Goal: Transaction & Acquisition: Download file/media

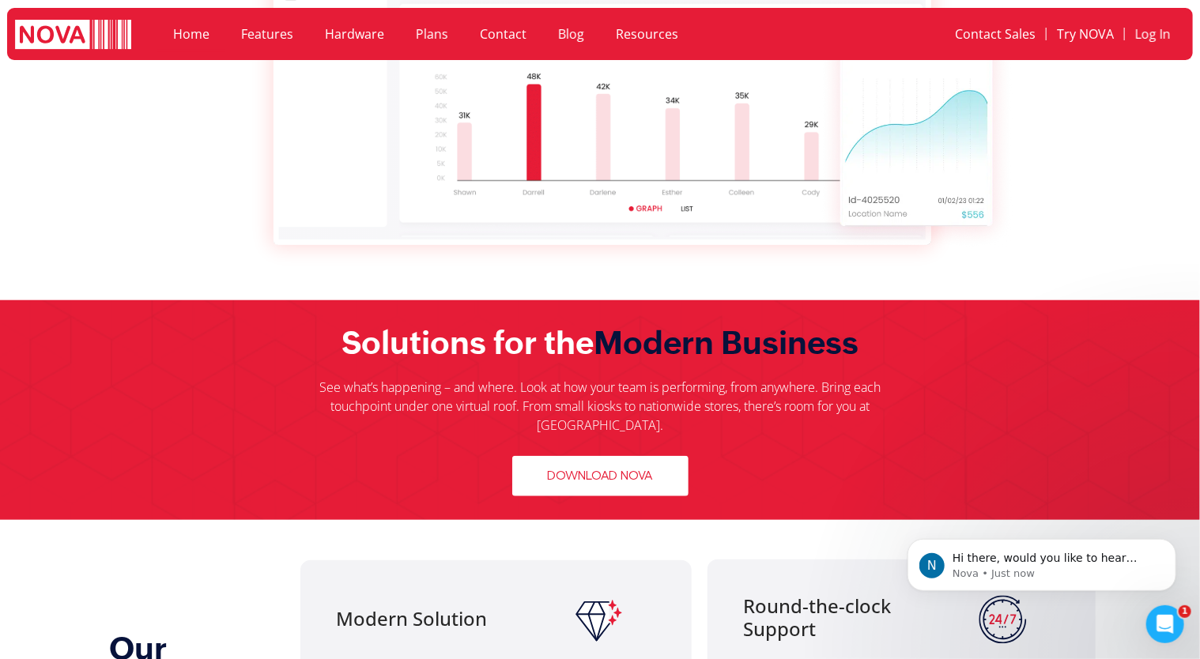
click at [664, 468] on link "Download Nova" at bounding box center [600, 476] width 176 height 40
click at [921, 160] on img at bounding box center [913, 135] width 196 height 245
click at [601, 469] on span "Download Nova" at bounding box center [600, 476] width 105 height 15
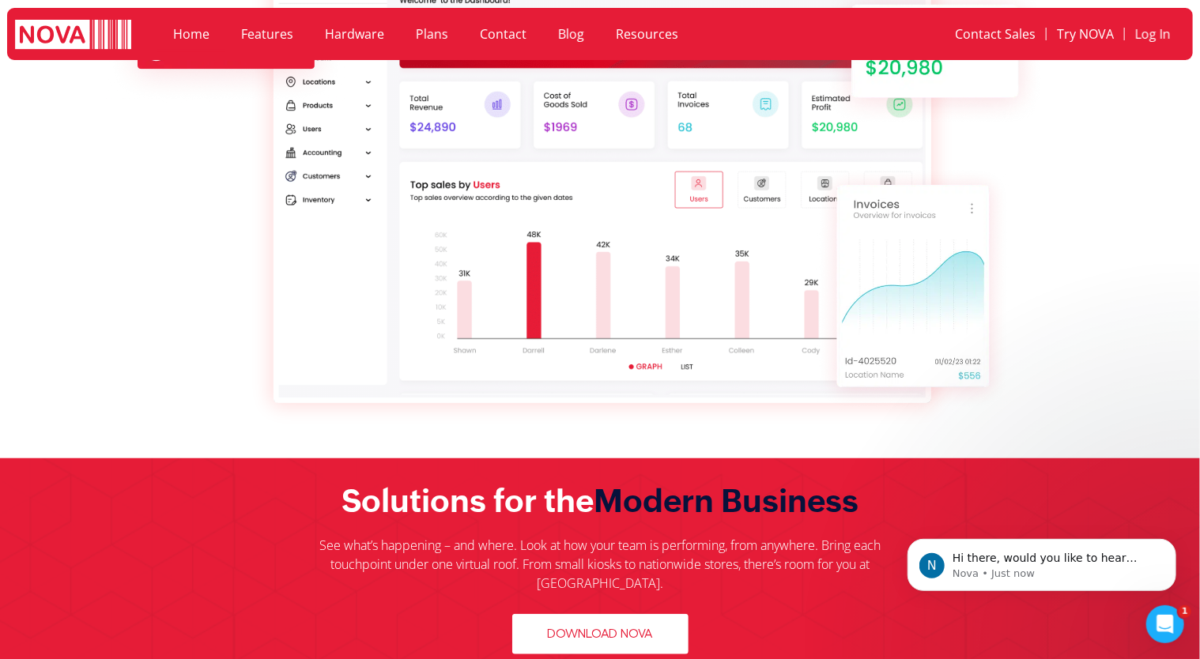
click at [915, 343] on img at bounding box center [913, 288] width 196 height 245
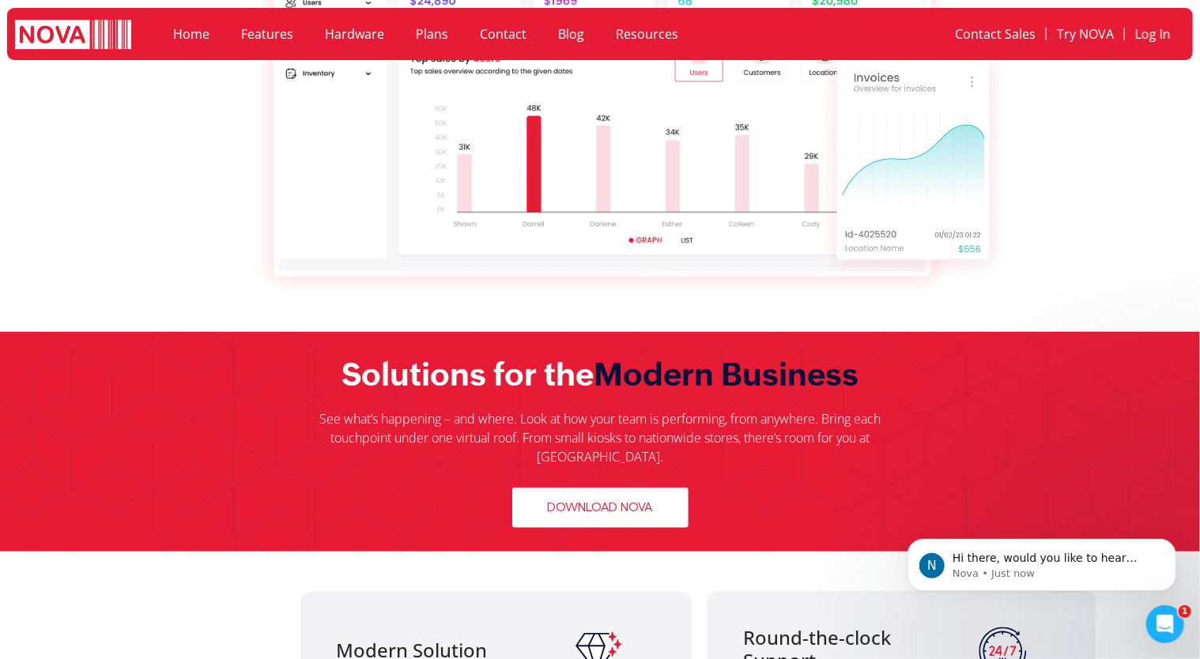
scroll to position [515, 0]
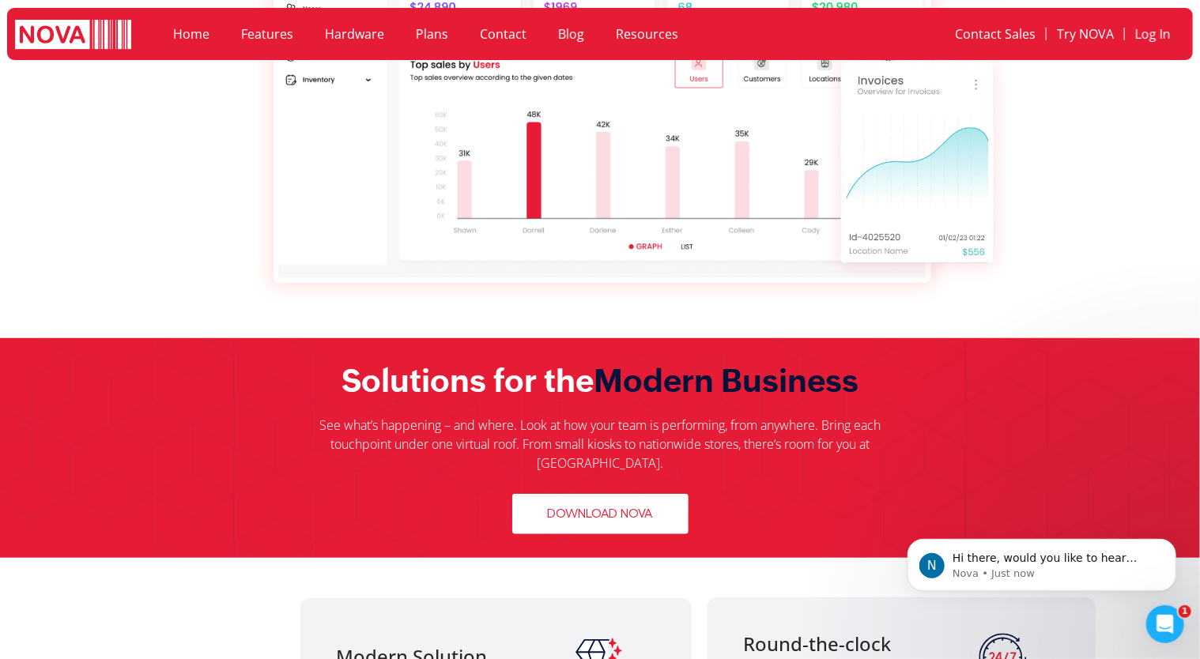
click at [604, 507] on span "Download Nova" at bounding box center [600, 514] width 105 height 15
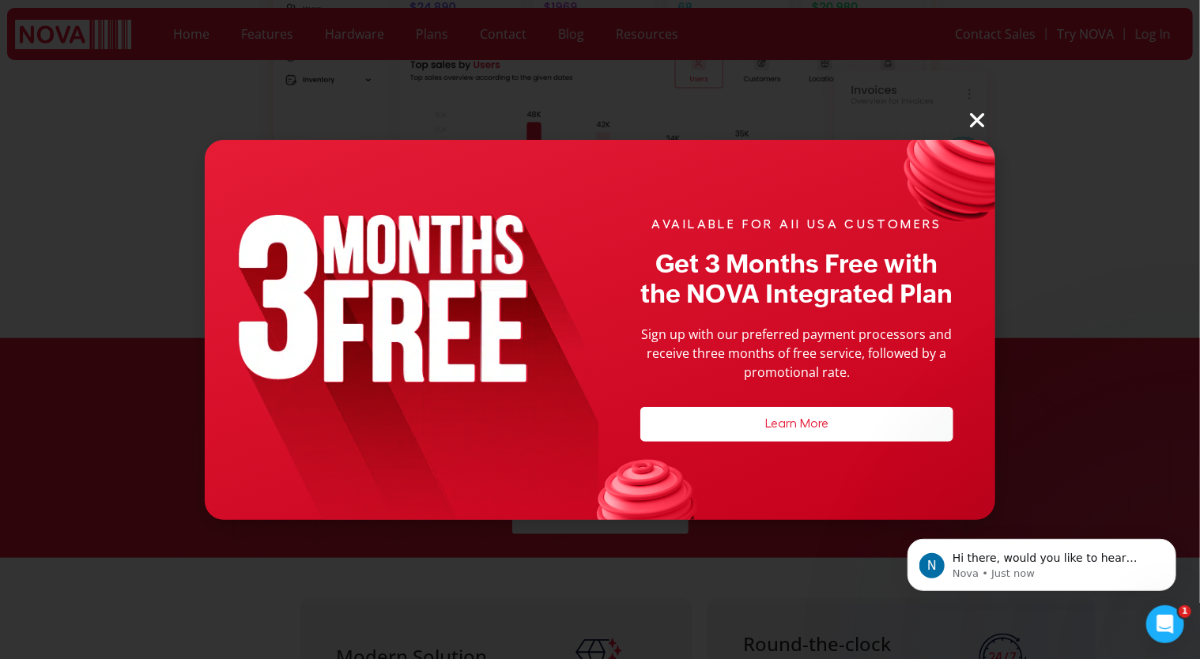
click at [1111, 107] on div "AVAILABLE FOR All USA CUSTOMERS Get 3 Months Free with the NOVA Integrated Plan…" at bounding box center [600, 329] width 1200 height 659
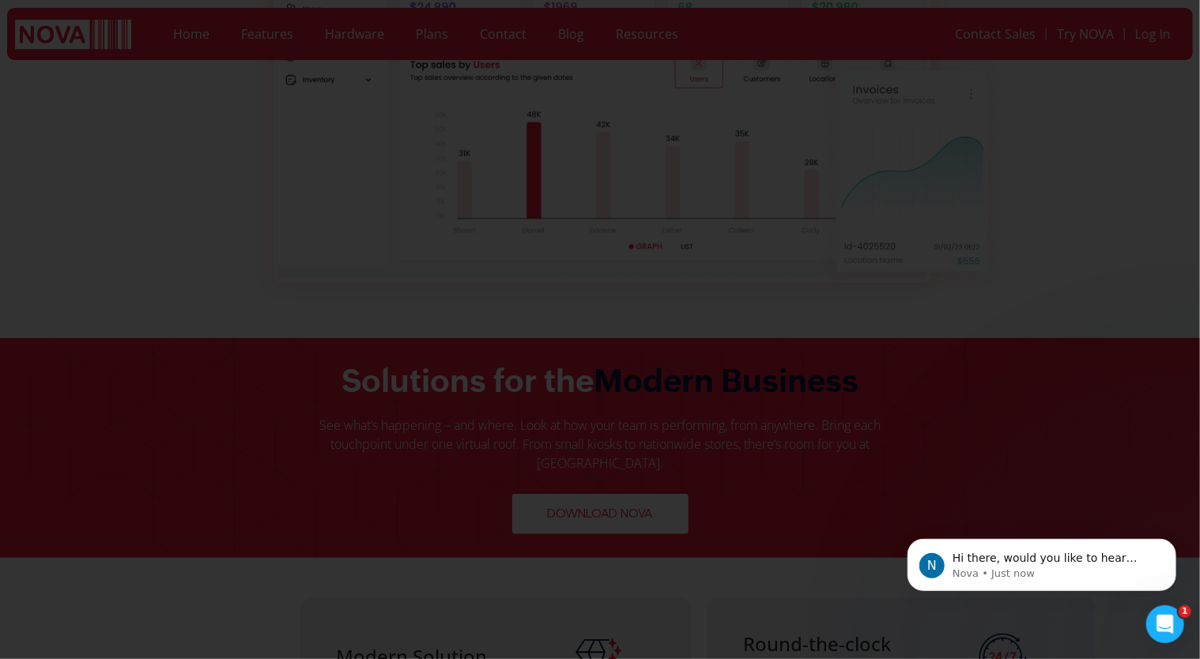
click at [979, 115] on icon "Close" at bounding box center [977, 120] width 21 height 21
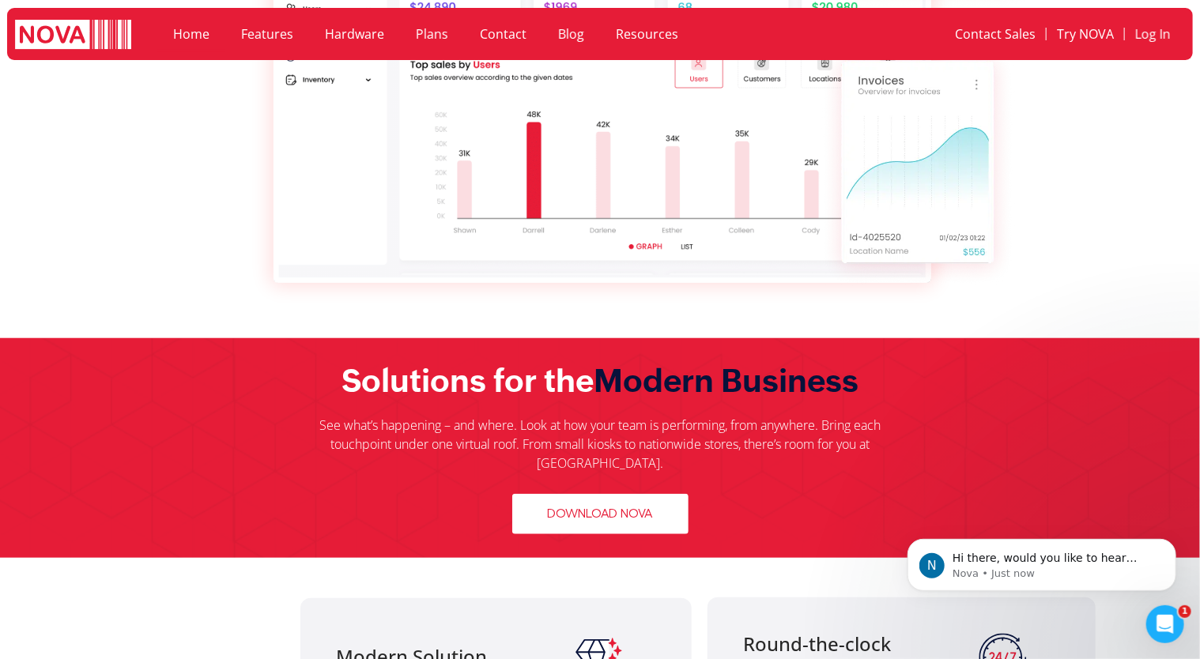
click at [566, 507] on span "Download Nova" at bounding box center [600, 514] width 105 height 15
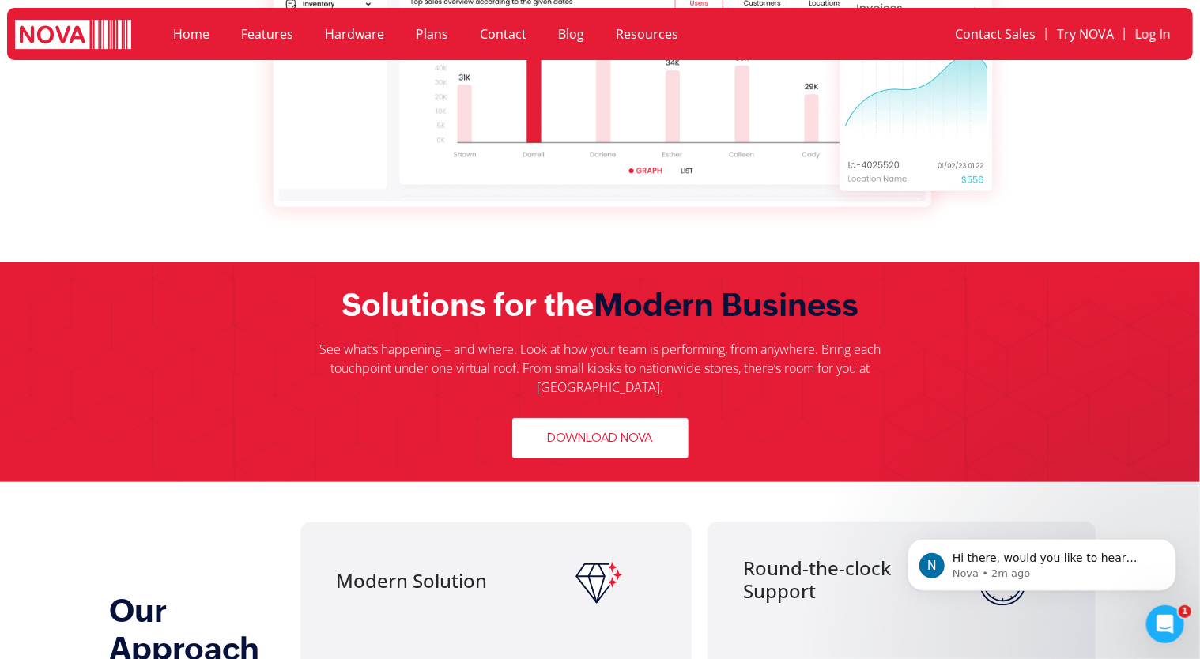
scroll to position [613, 0]
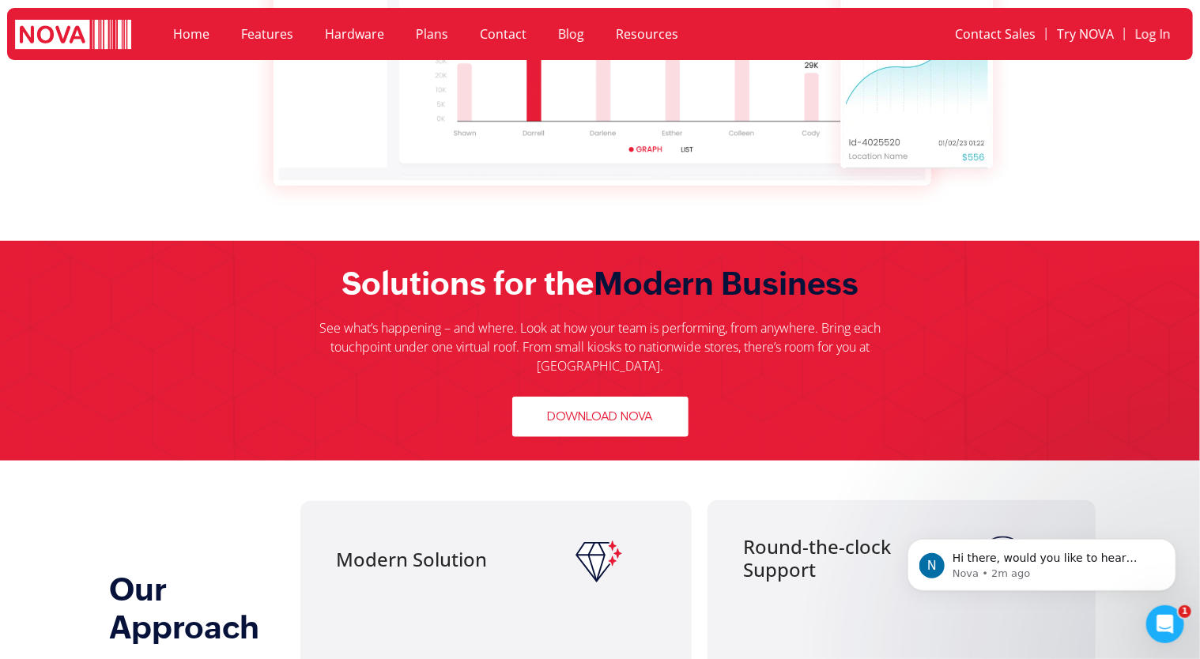
click at [629, 409] on span "Download Nova" at bounding box center [600, 416] width 105 height 15
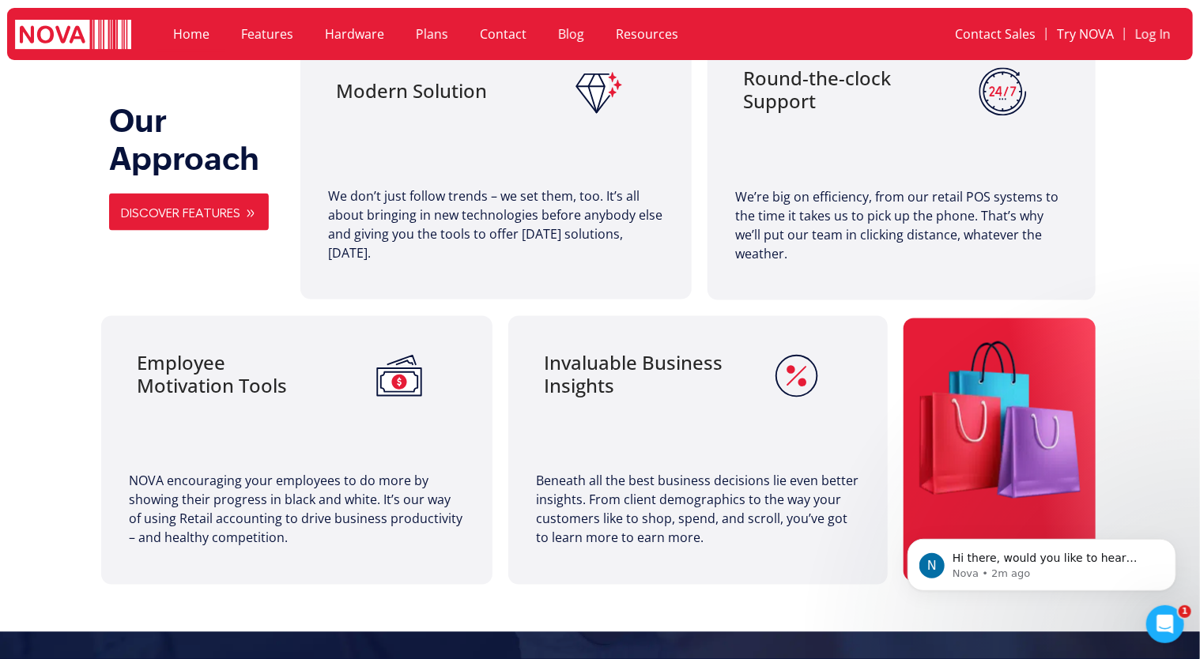
scroll to position [1078, 0]
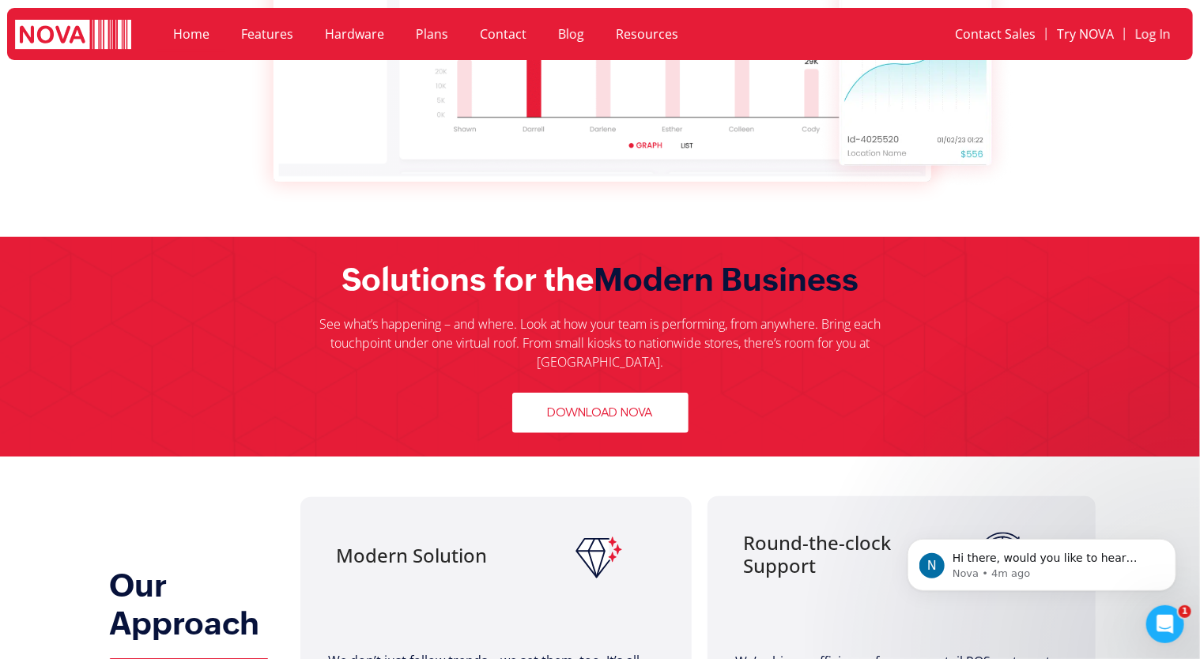
scroll to position [623, 0]
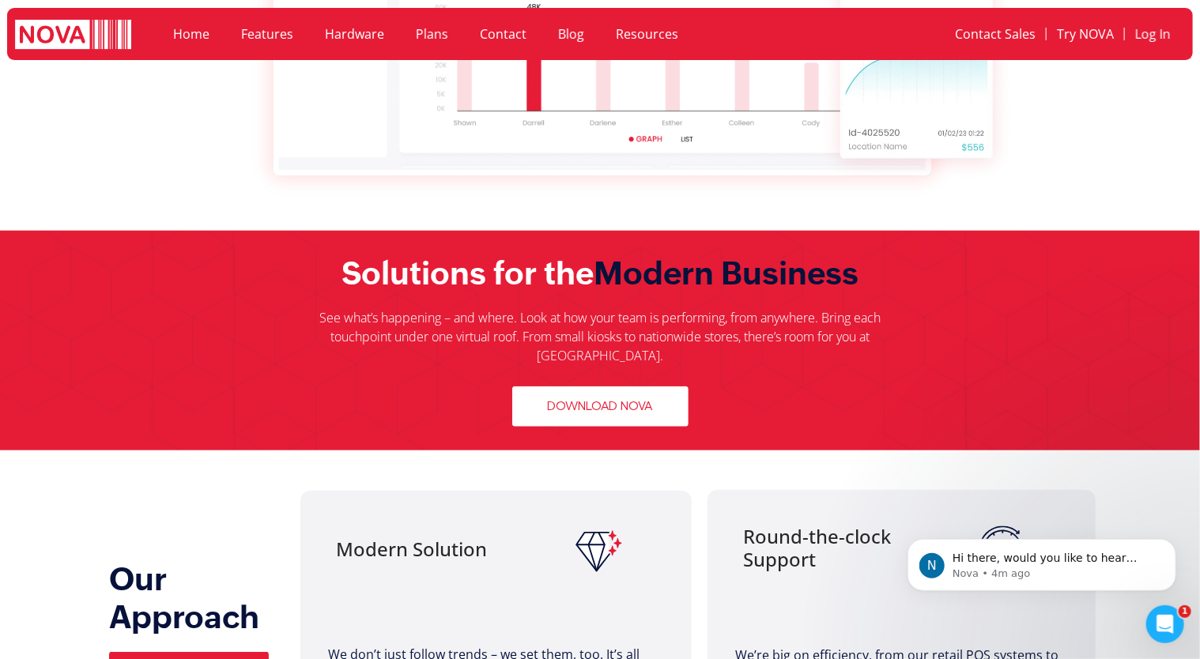
click at [656, 387] on link "Download Nova" at bounding box center [600, 407] width 176 height 40
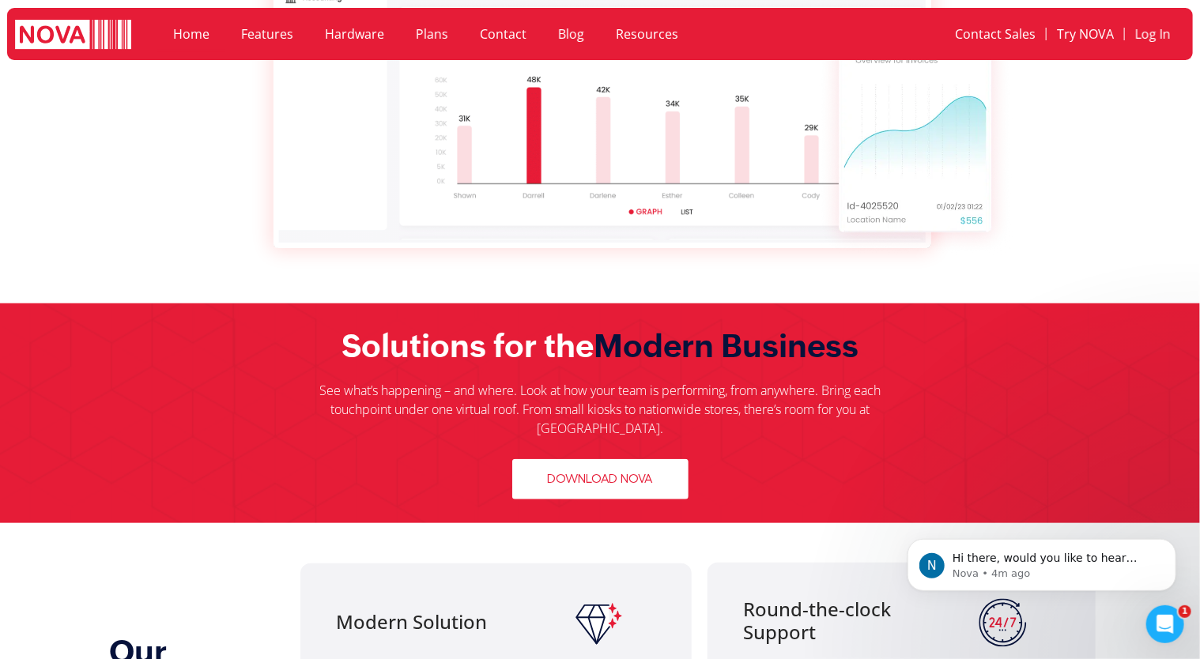
scroll to position [689, 0]
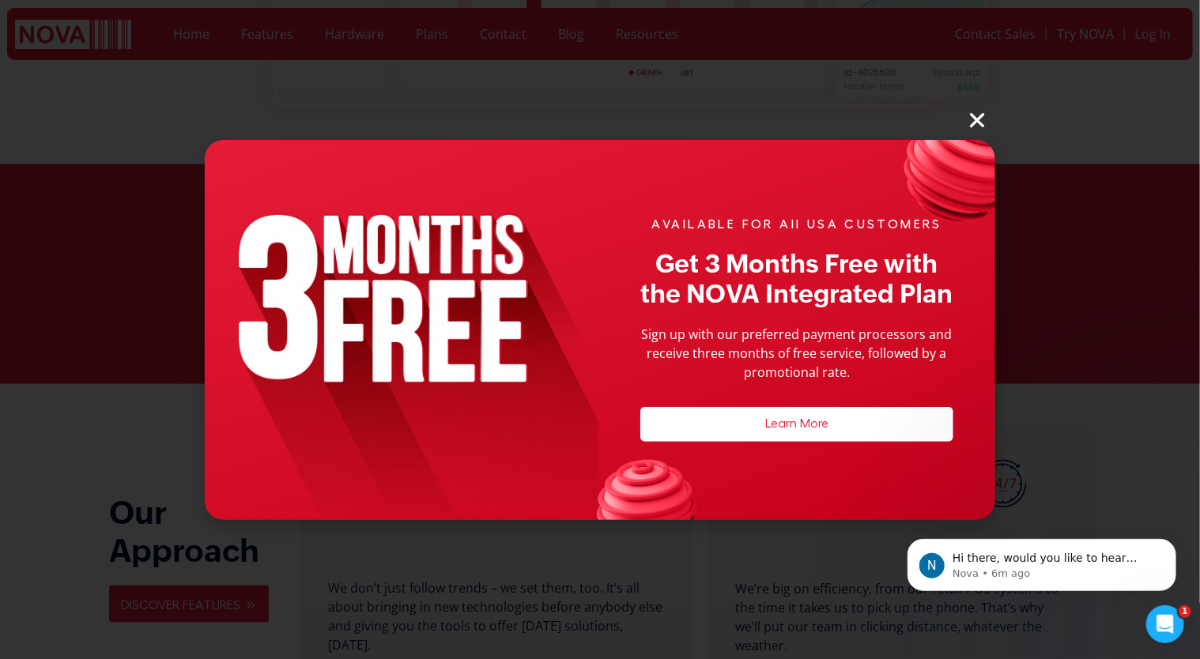
click at [983, 119] on icon "Close" at bounding box center [977, 120] width 21 height 21
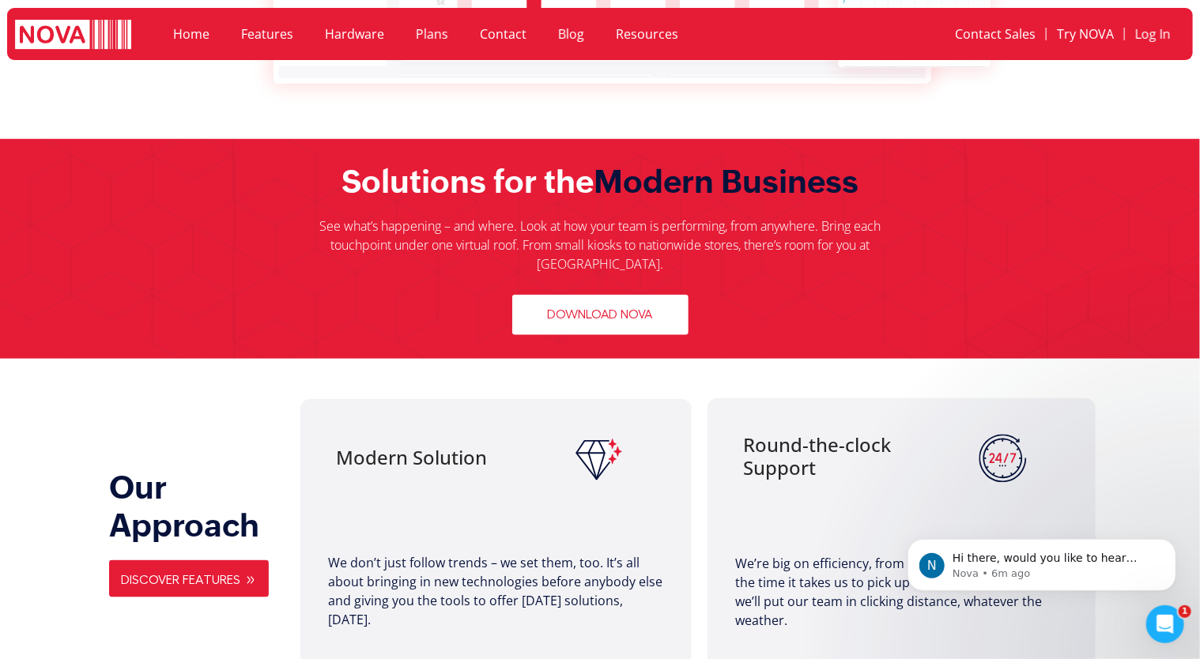
scroll to position [713, 0]
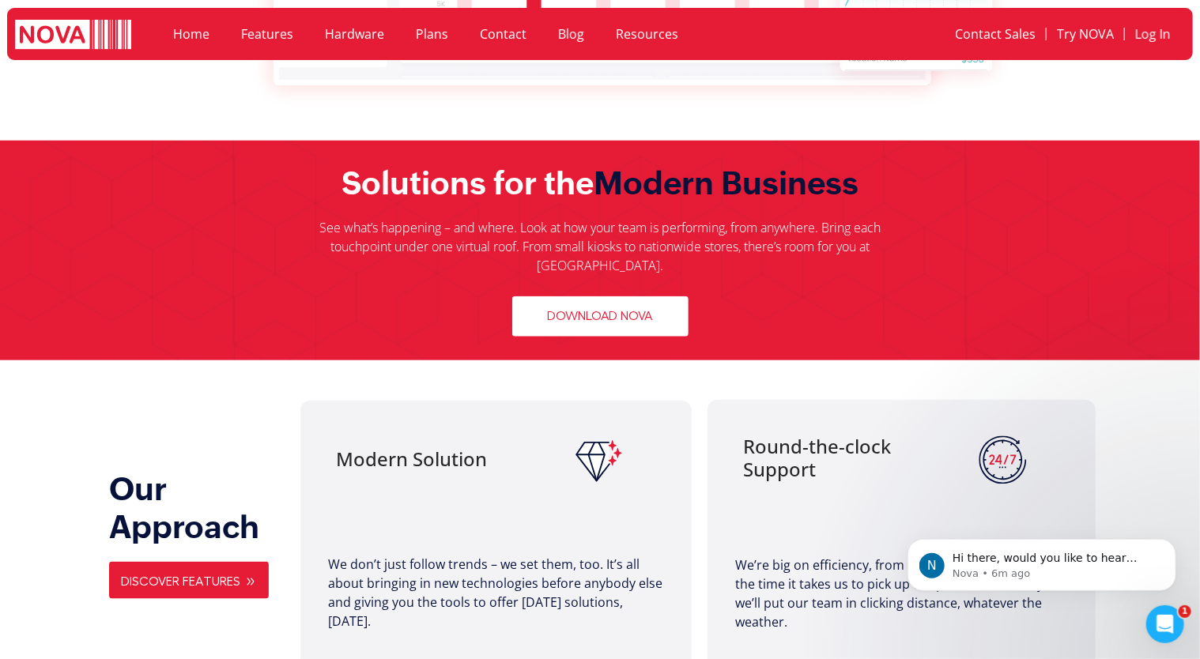
click at [674, 296] on link "Download Nova" at bounding box center [600, 316] width 176 height 40
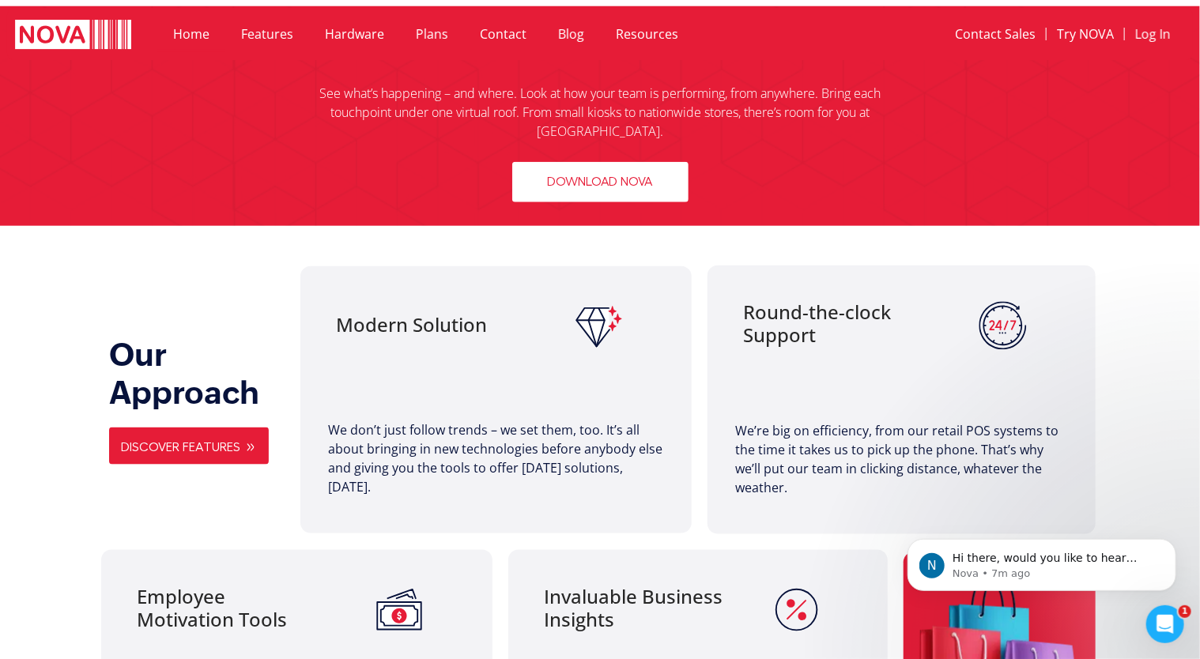
scroll to position [847, 0]
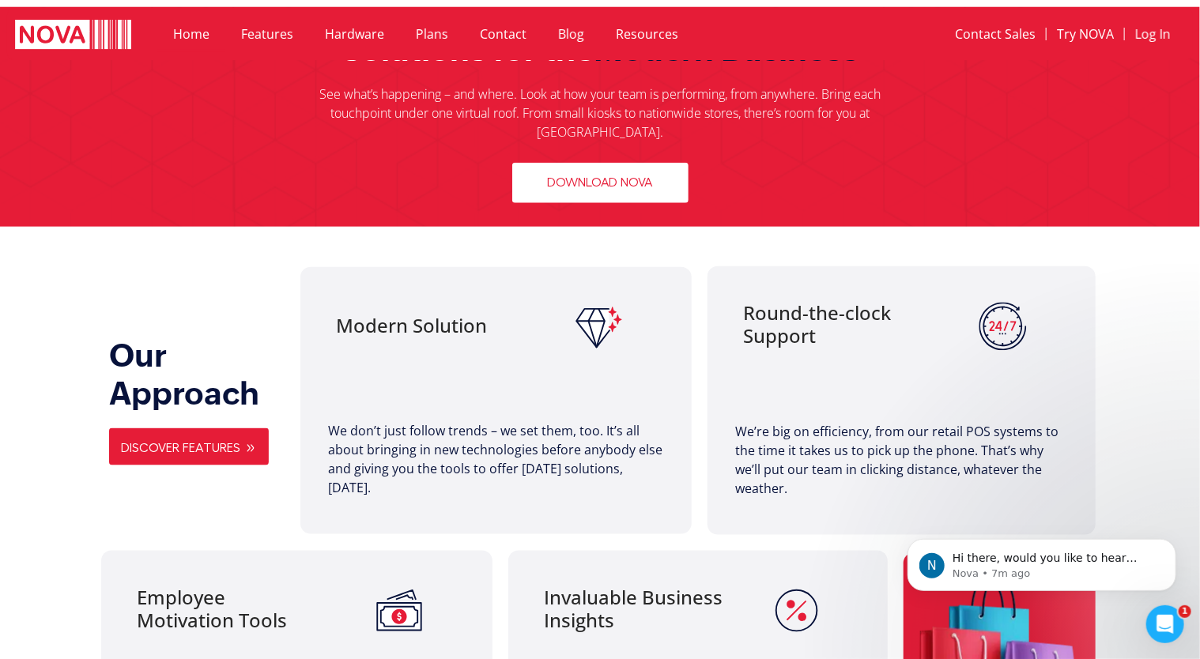
click at [653, 182] on link "Download Nova" at bounding box center [600, 183] width 176 height 40
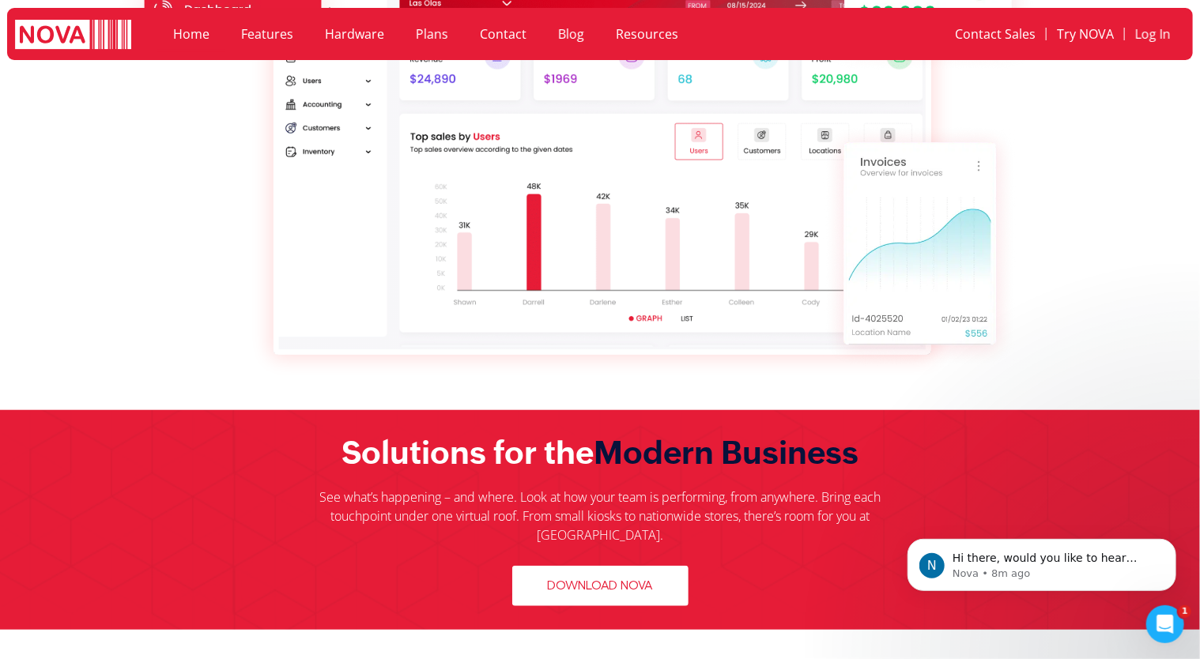
scroll to position [506, 0]
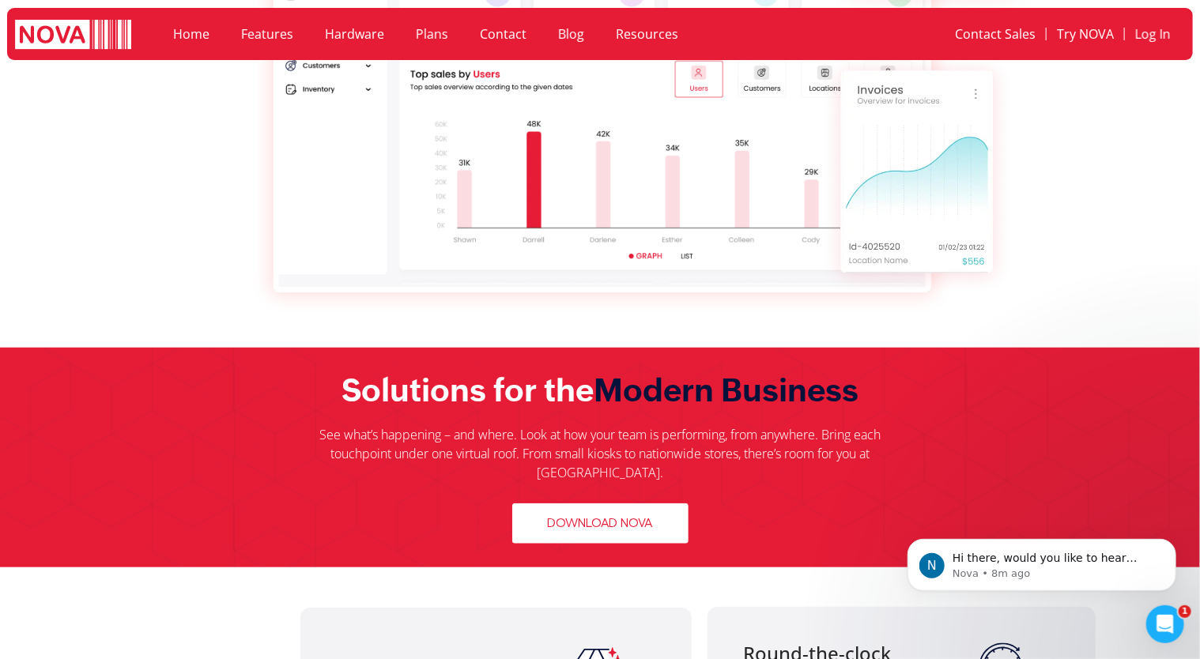
click at [623, 516] on span "Download Nova" at bounding box center [600, 523] width 105 height 15
